Goal: Check status: Check status

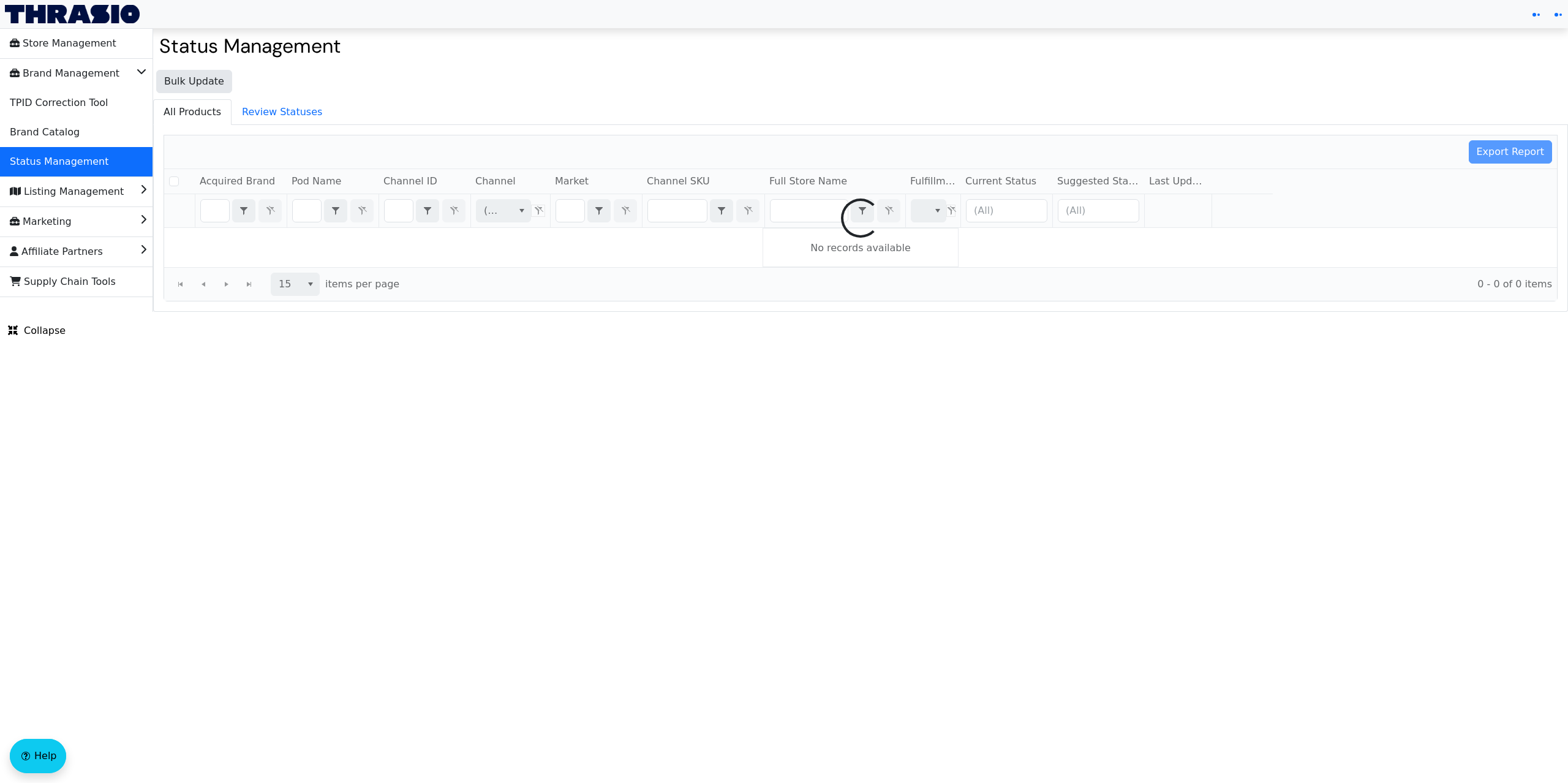
checkbox input "false"
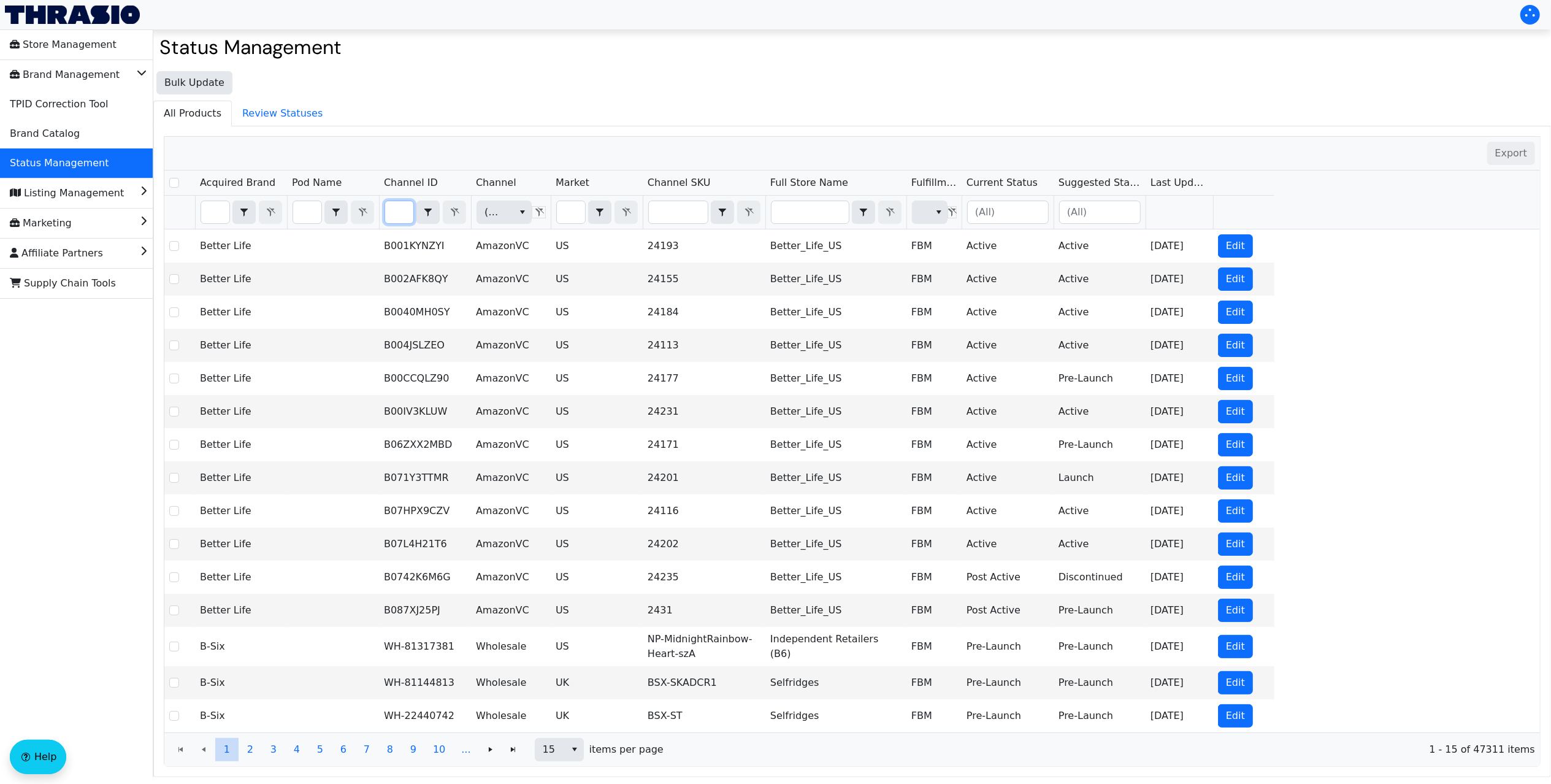
click at [400, 217] on input "Filter" at bounding box center [399, 212] width 29 height 22
type input "B01LYC1XSM"
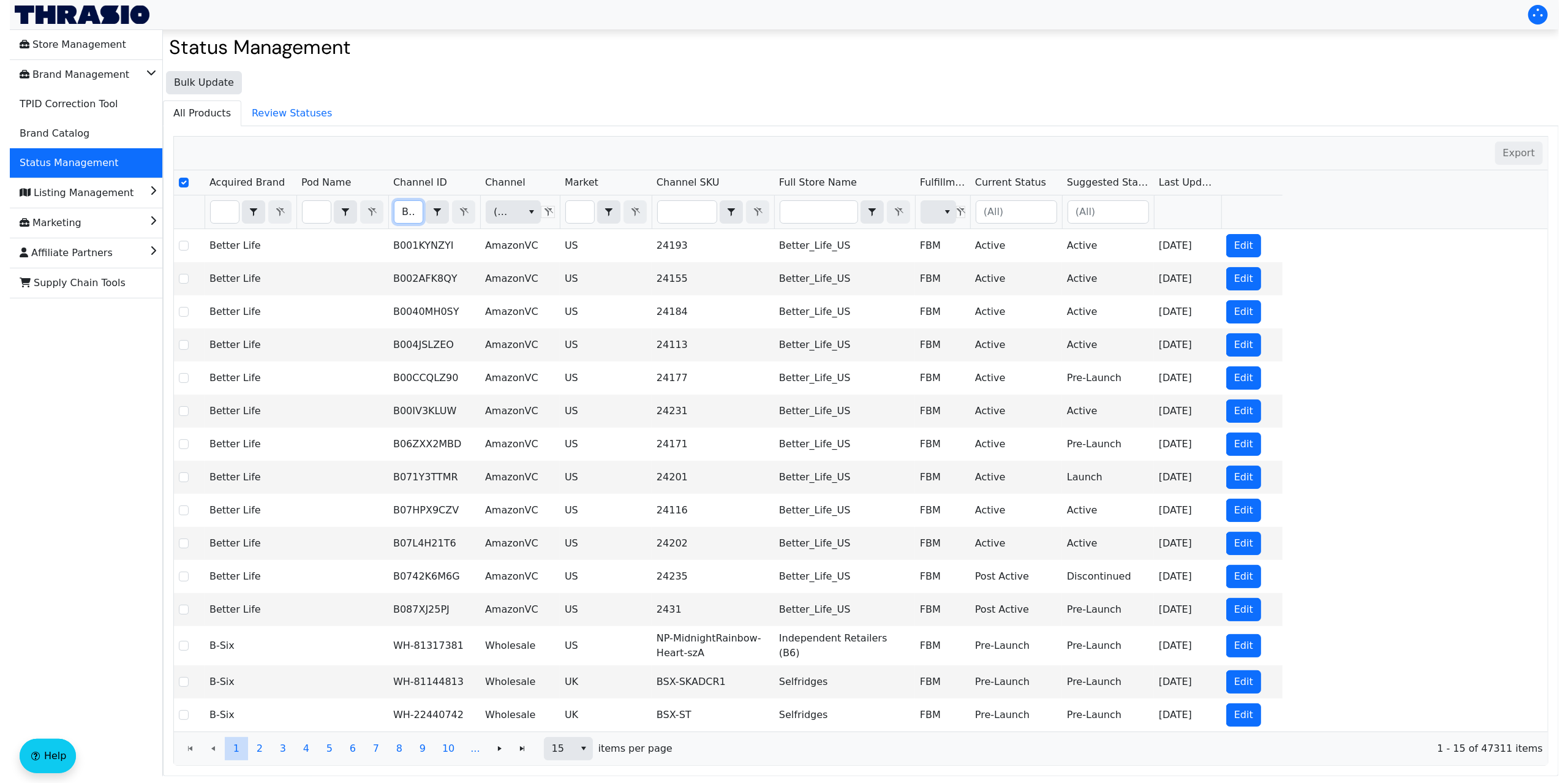
scroll to position [0, 49]
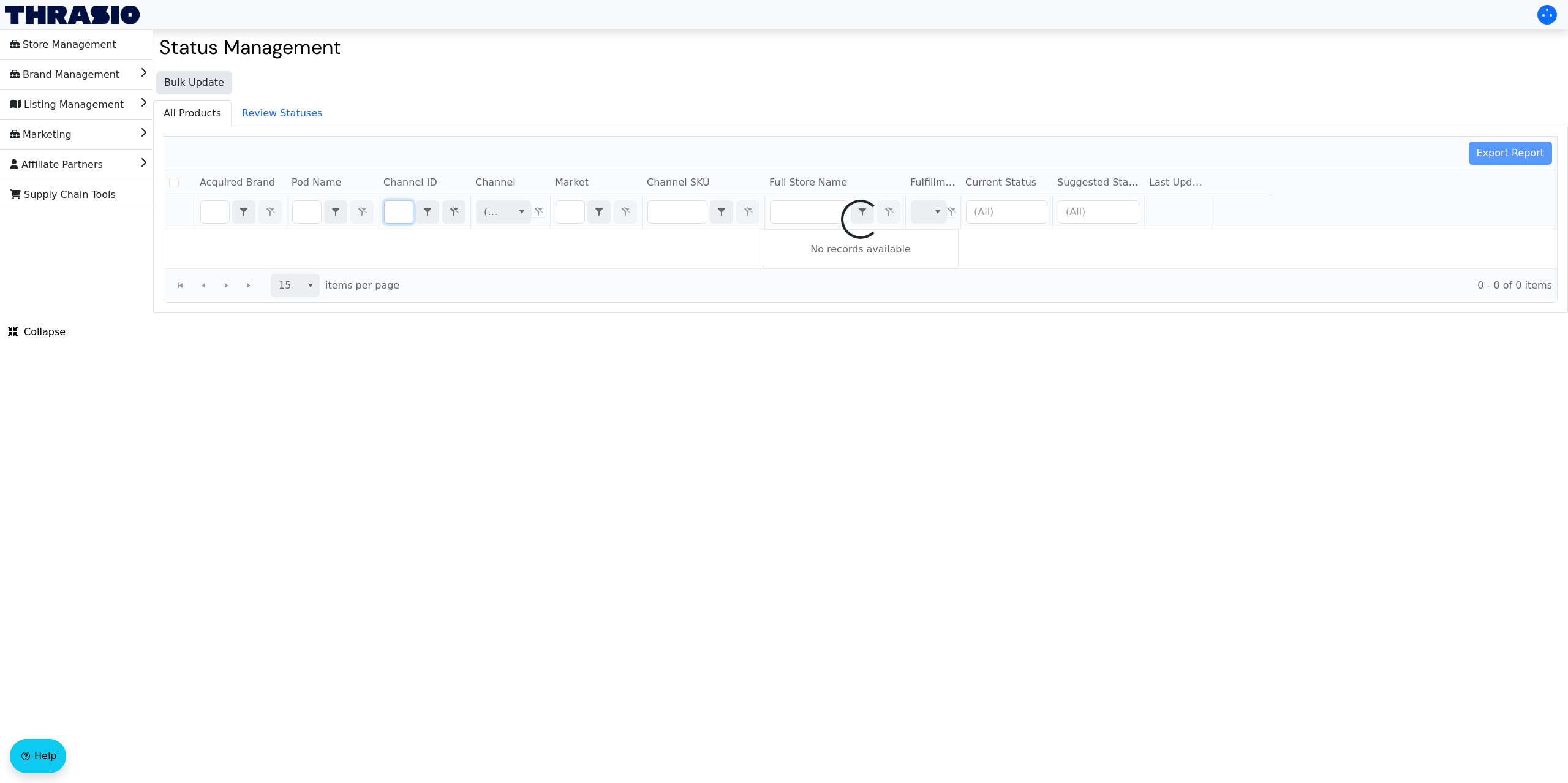
checkbox input "false"
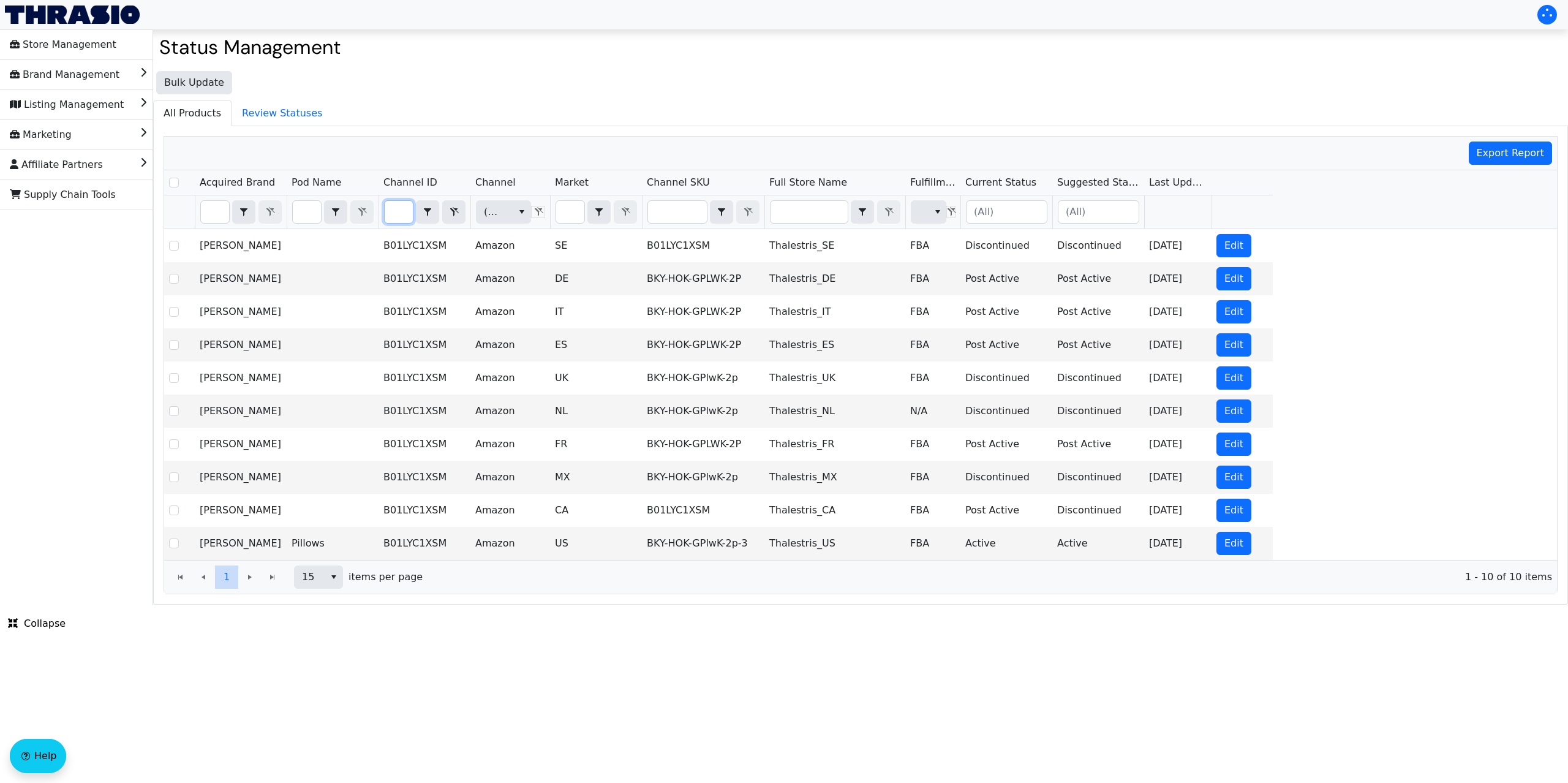
type input "B01LYC1XSM"
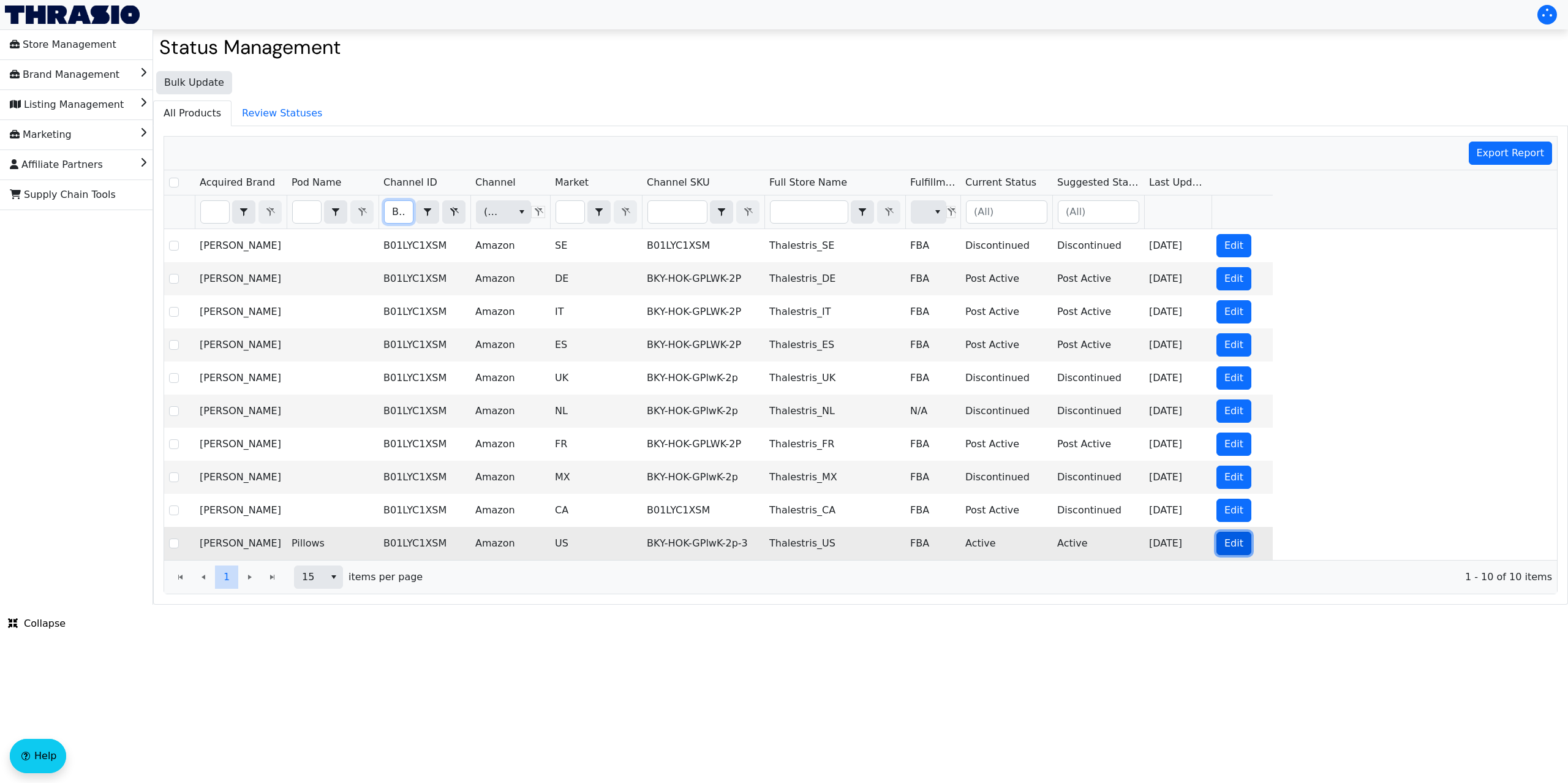
click at [1226, 551] on span "Edit" at bounding box center [1234, 543] width 19 height 14
checkbox input "true"
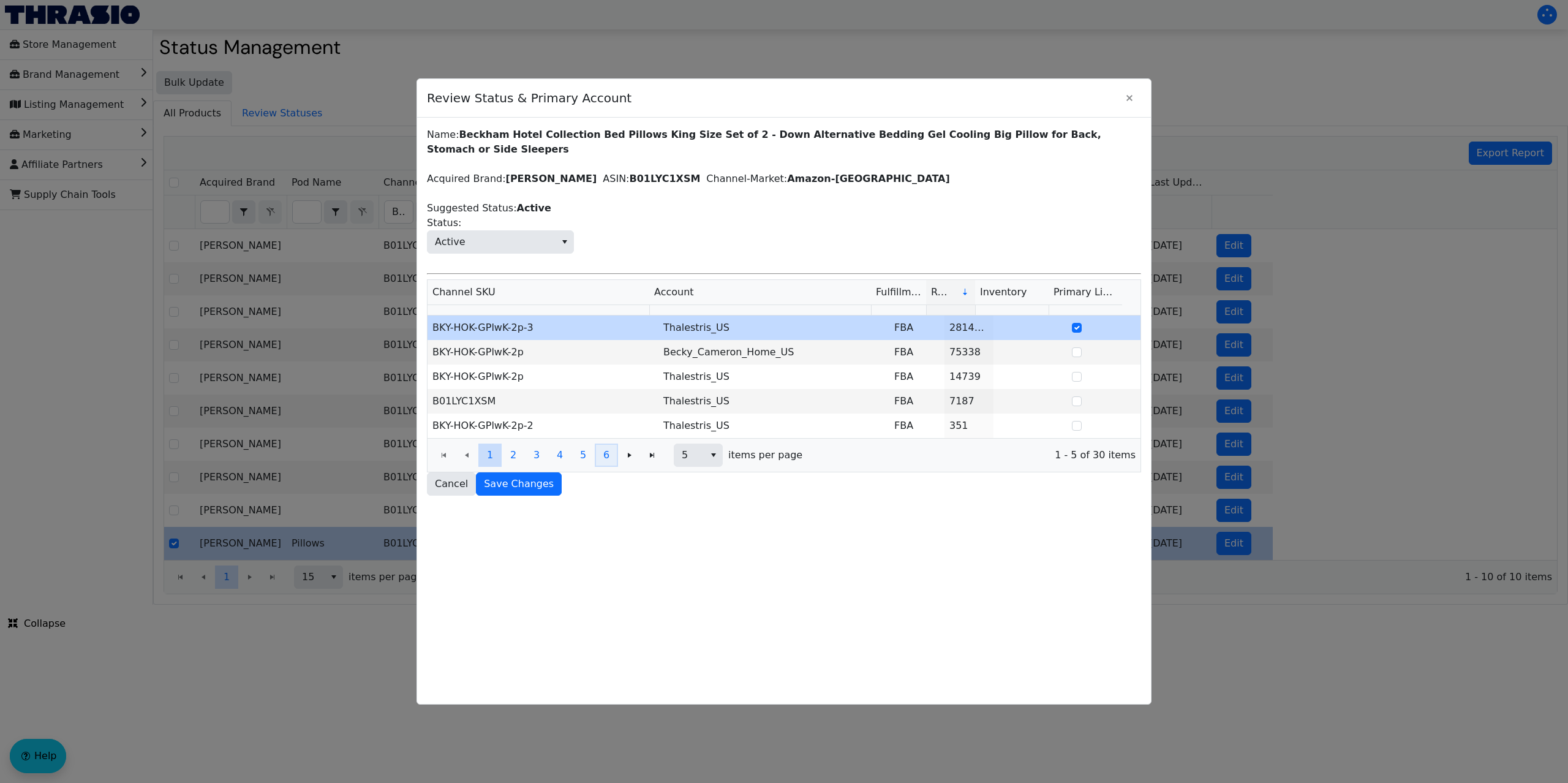
click at [612, 459] on button "6" at bounding box center [606, 455] width 23 height 23
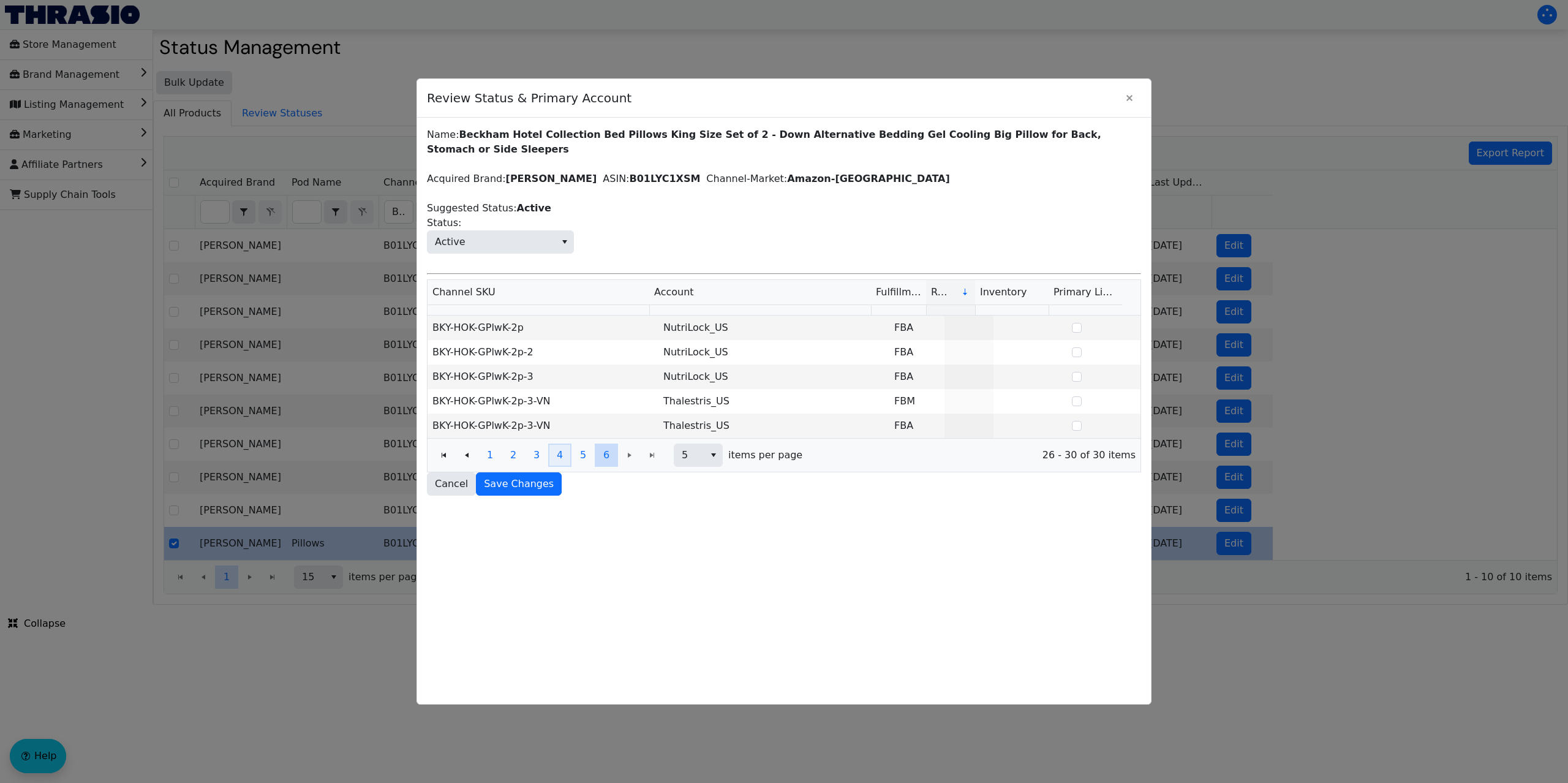
click at [558, 462] on span "4" at bounding box center [560, 455] width 6 height 14
click at [613, 460] on button "6" at bounding box center [606, 455] width 23 height 23
click at [712, 459] on icon "select" at bounding box center [713, 455] width 10 height 10
click at [696, 513] on span "20" at bounding box center [693, 518] width 13 height 14
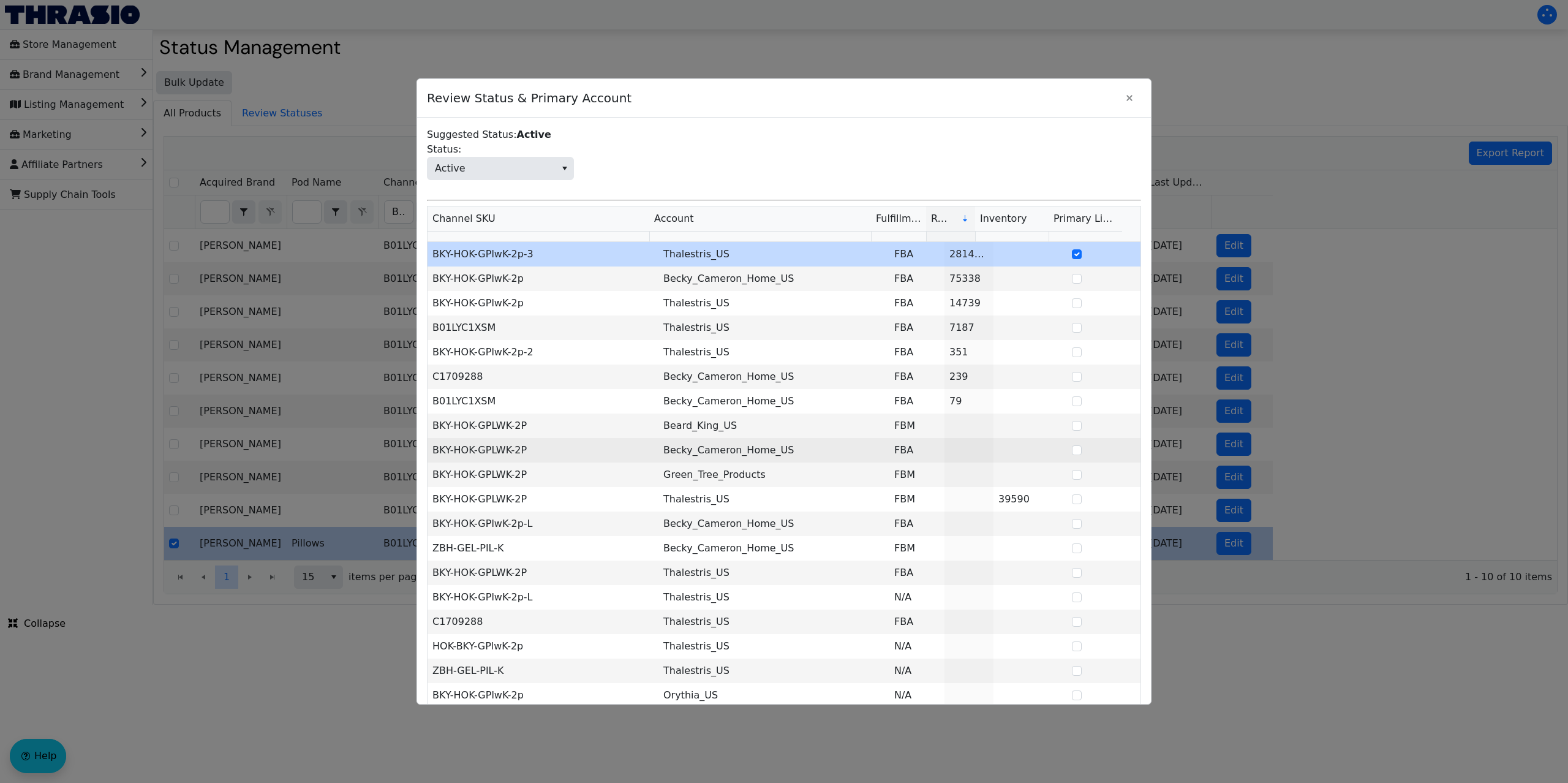
scroll to position [172, 0]
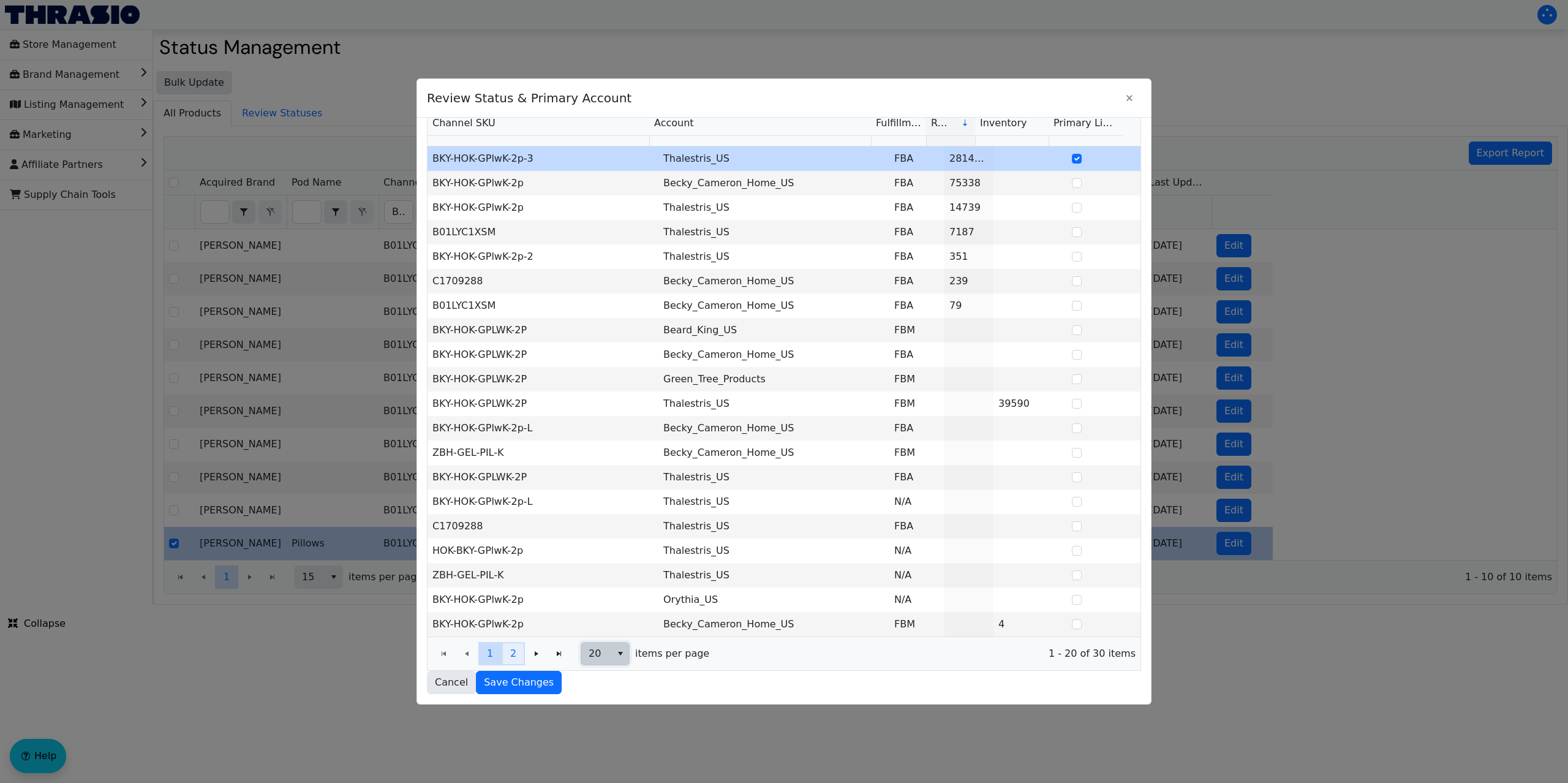
click at [515, 654] on span "2" at bounding box center [513, 653] width 6 height 14
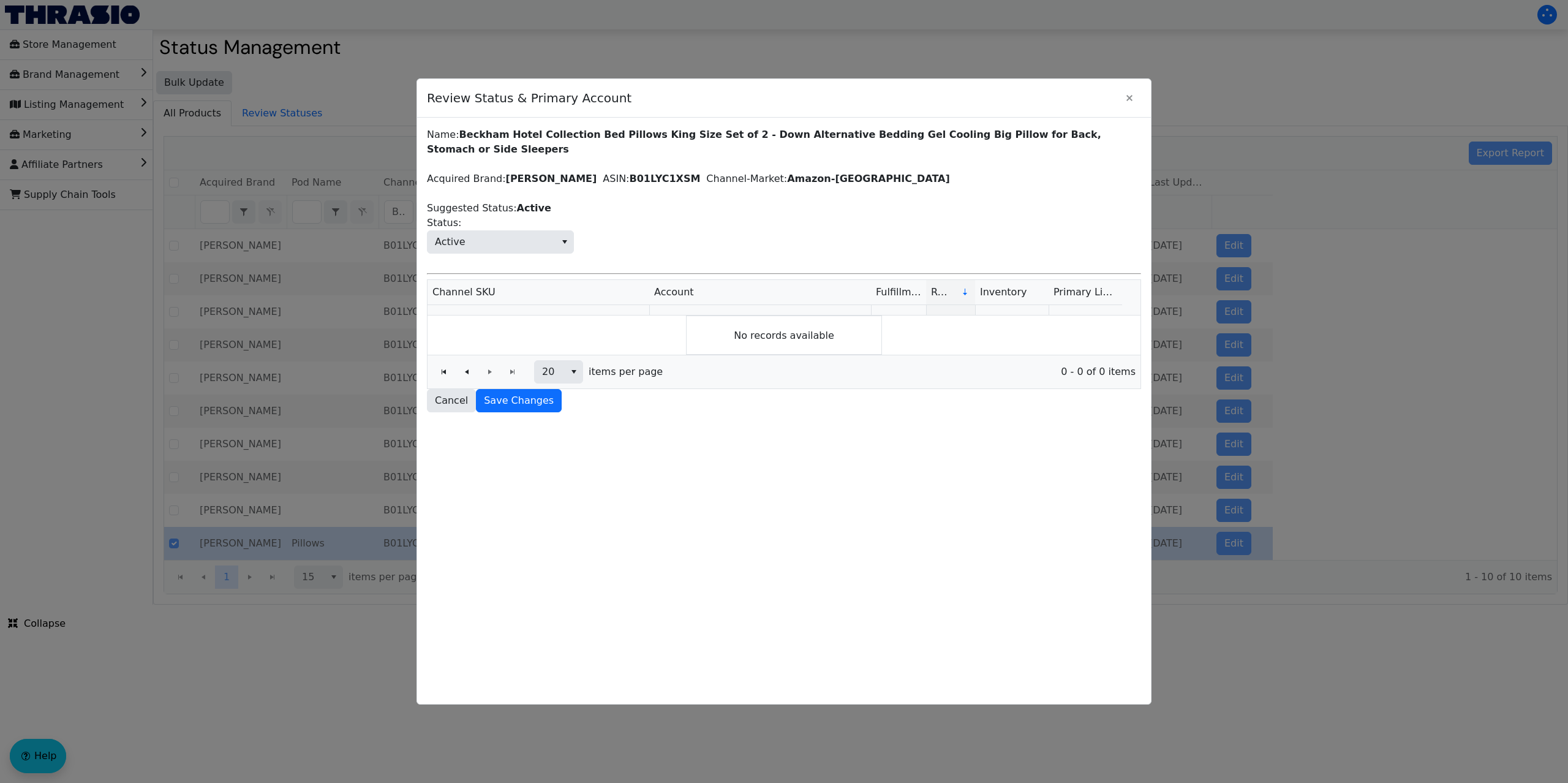
scroll to position [0, 0]
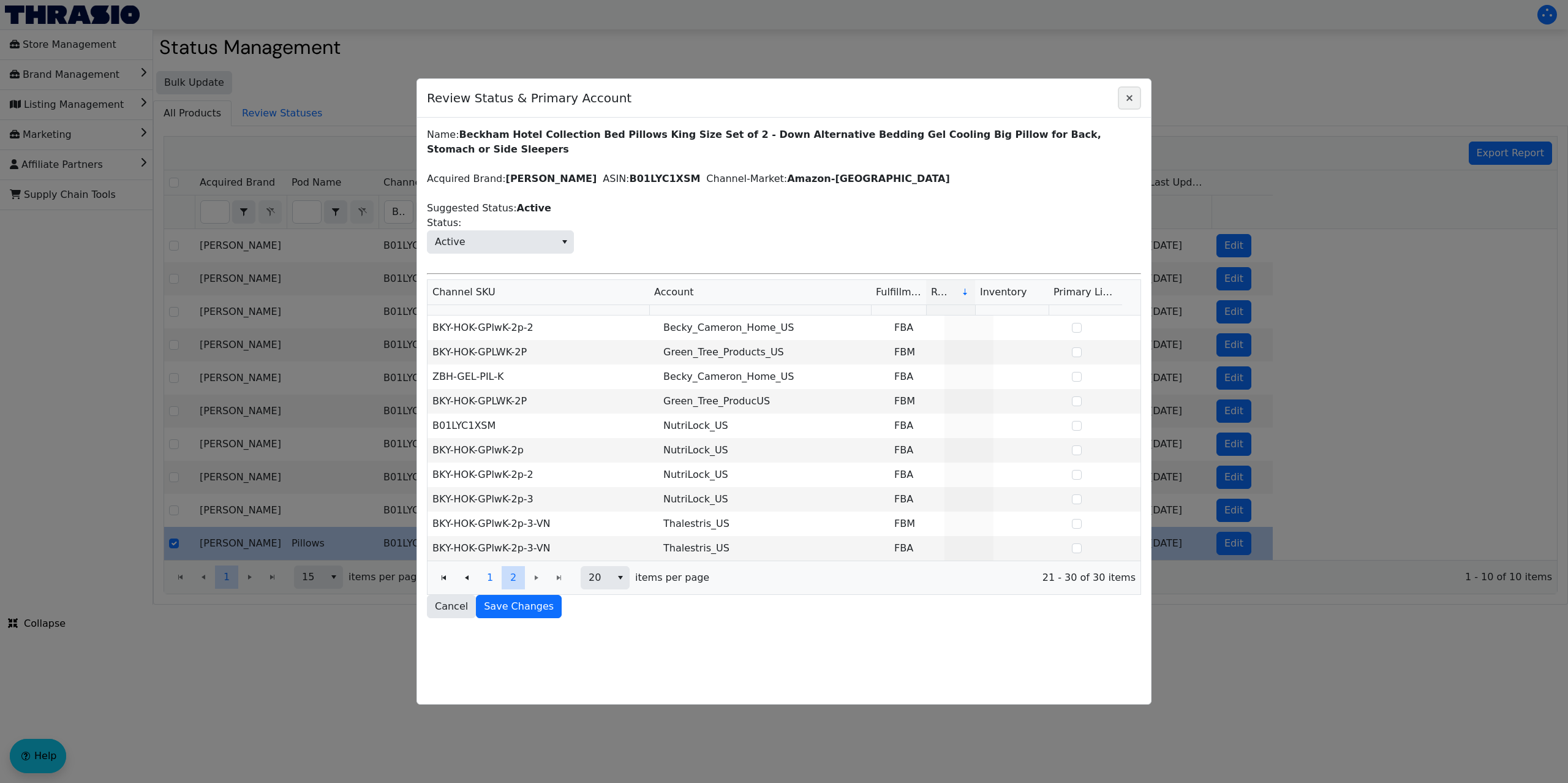
click at [1128, 95] on icon "Close" at bounding box center [1129, 97] width 14 height 10
